Goal: Find specific page/section: Find specific page/section

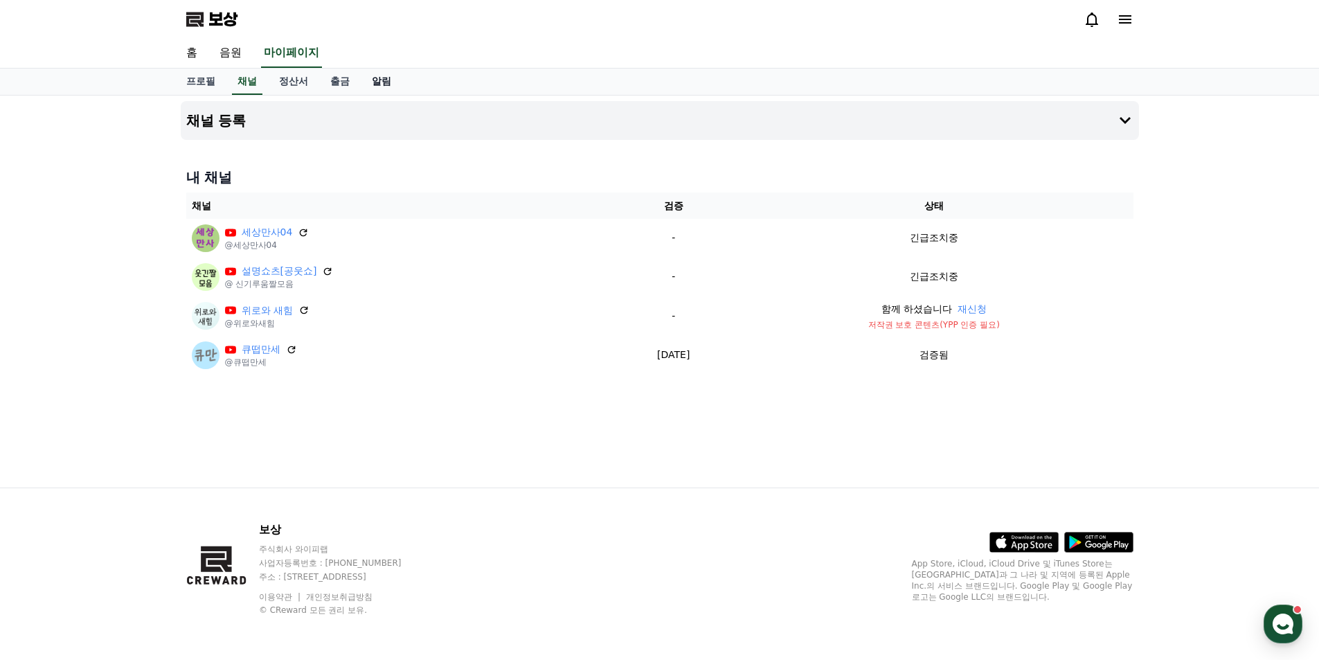
click at [388, 85] on font "알림" at bounding box center [381, 80] width 19 height 11
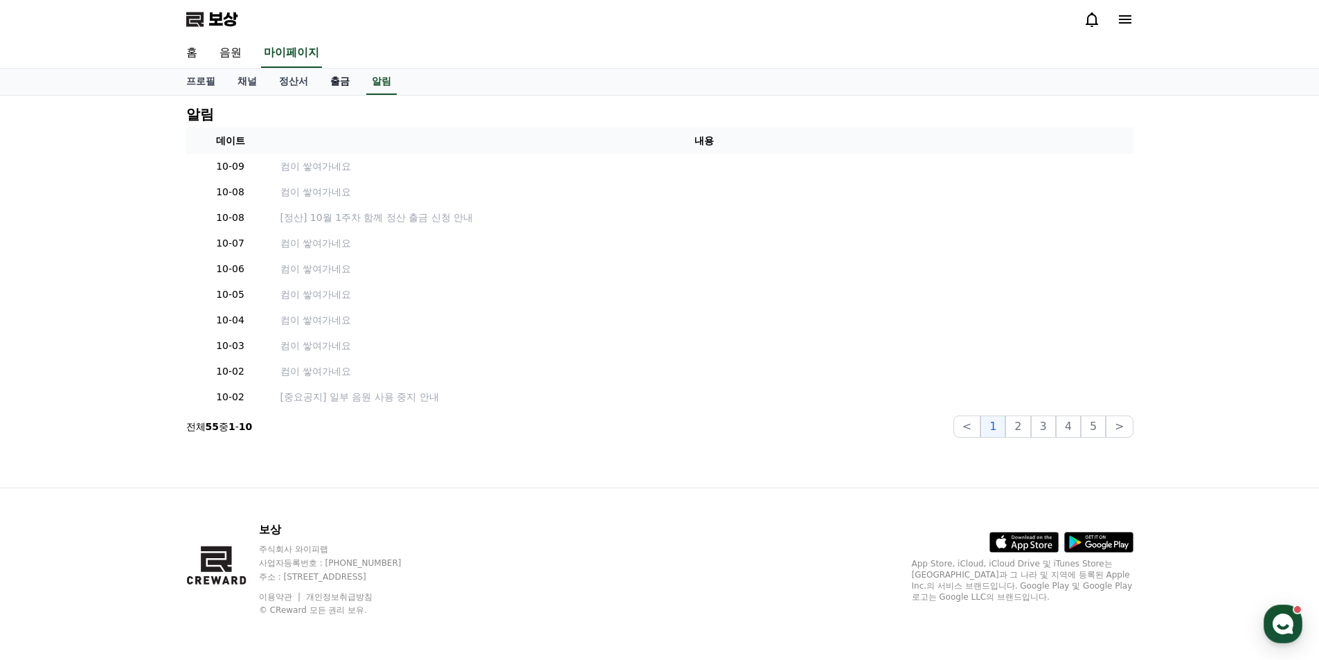
click at [335, 84] on font "출금" at bounding box center [339, 80] width 19 height 11
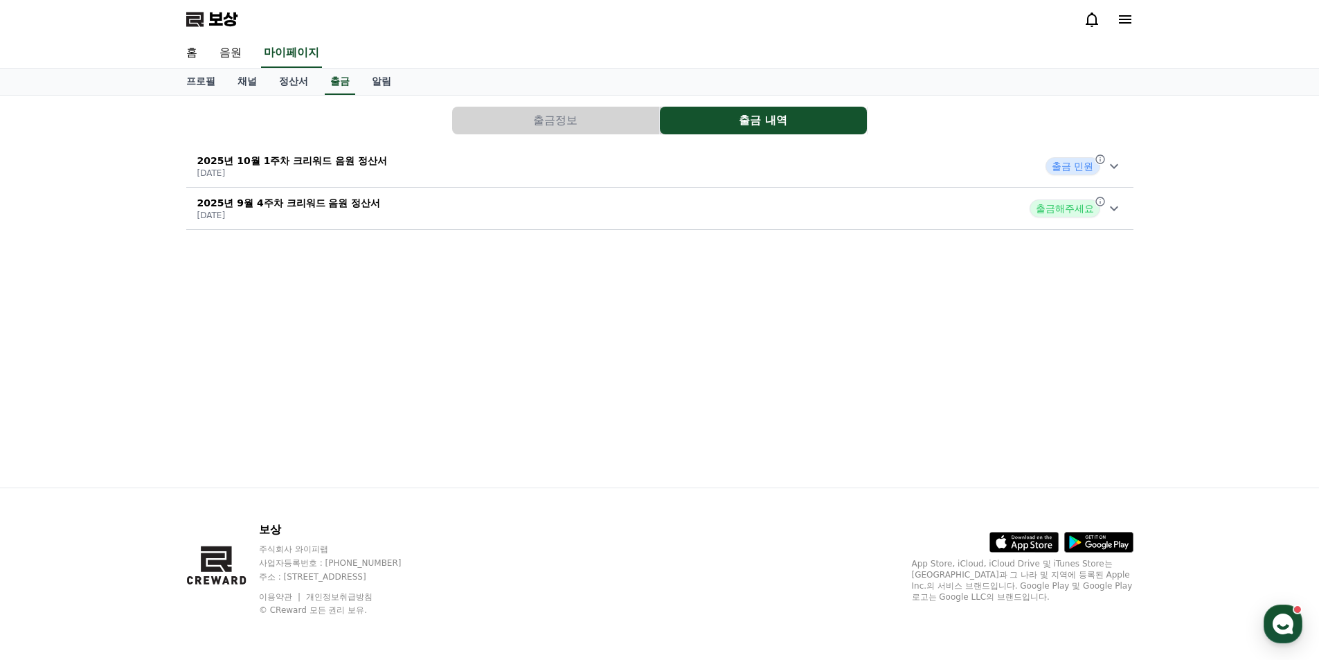
click at [1079, 166] on font "출금 민원" at bounding box center [1073, 166] width 42 height 11
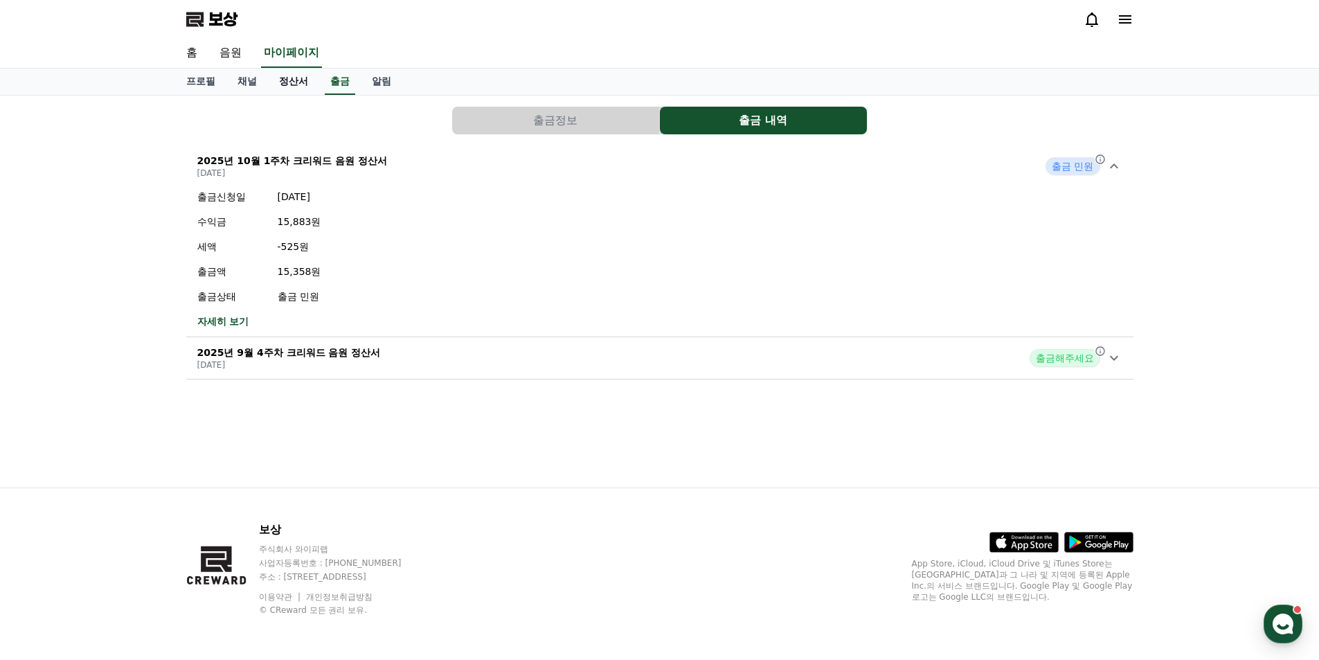
click at [298, 82] on font "정산서" at bounding box center [293, 80] width 29 height 11
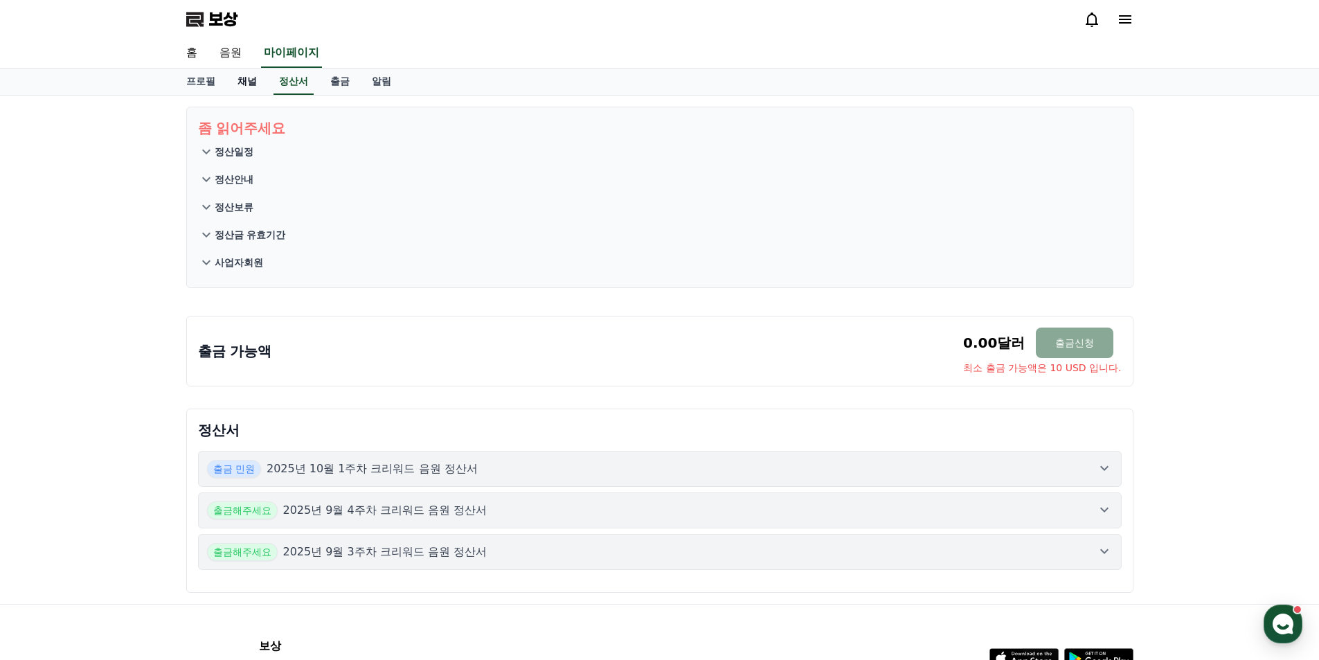
click at [246, 82] on font "채널" at bounding box center [247, 80] width 19 height 11
